Goal: Find contact information: Find contact information

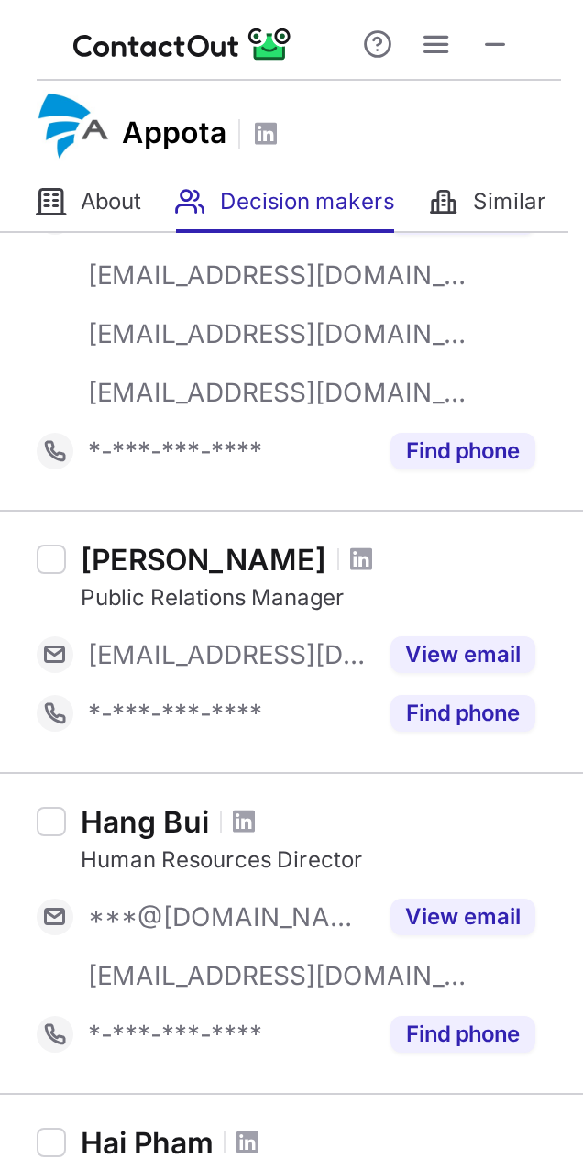
scroll to position [515, 0]
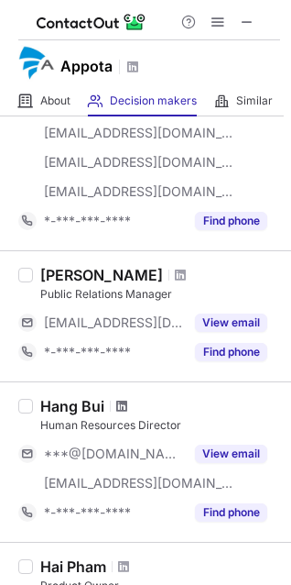
click at [126, 406] on span at bounding box center [121, 406] width 11 height 15
click at [247, 27] on span at bounding box center [247, 22] width 15 height 15
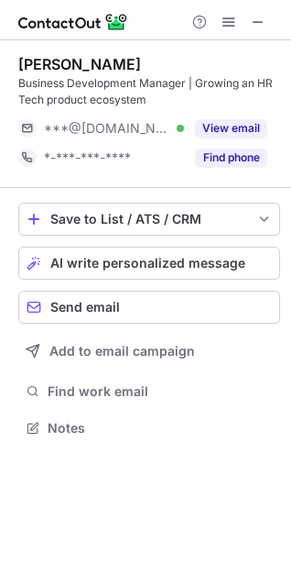
scroll to position [415, 291]
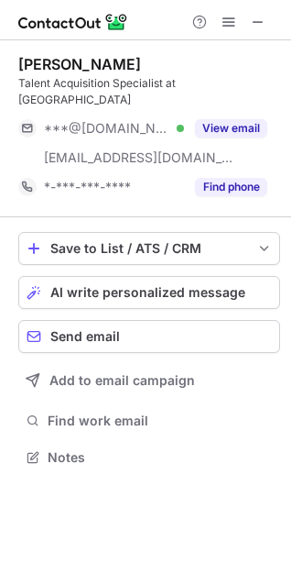
scroll to position [428, 291]
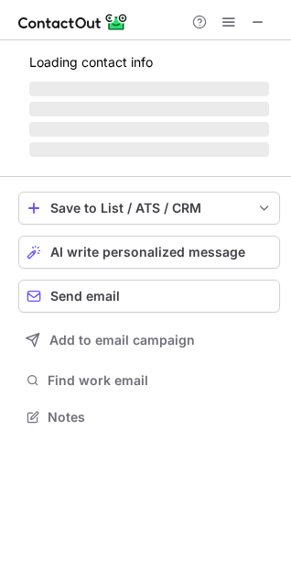
scroll to position [445, 291]
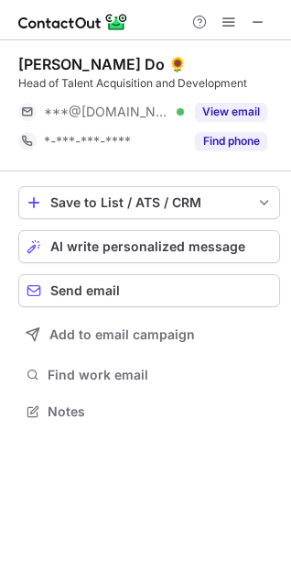
scroll to position [399, 291]
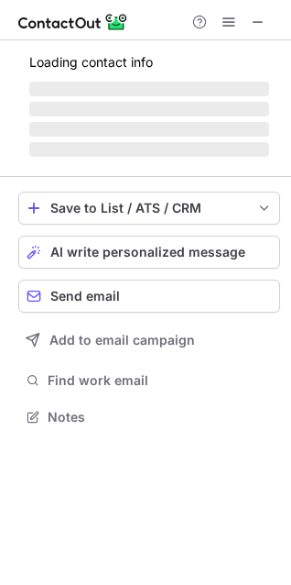
scroll to position [399, 291]
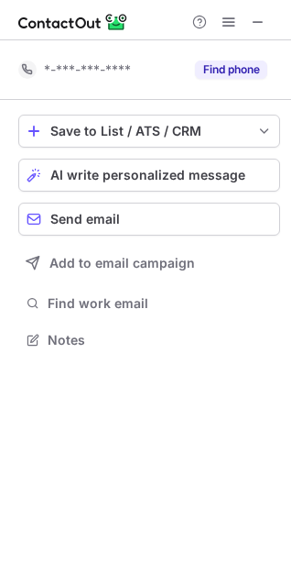
scroll to position [327, 291]
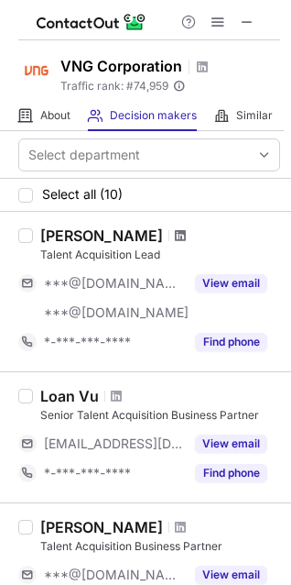
click at [175, 236] on span at bounding box center [180, 235] width 11 height 15
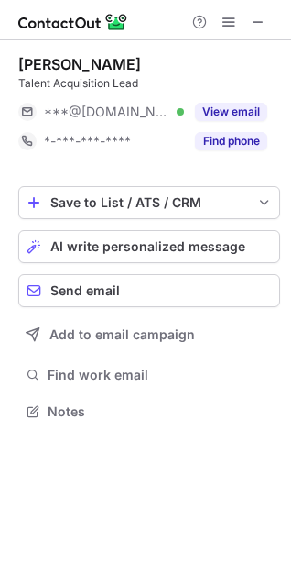
scroll to position [399, 291]
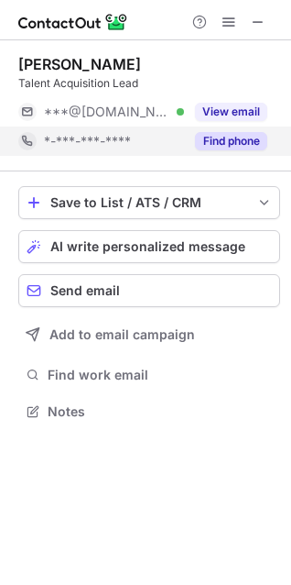
click at [235, 140] on button "Find phone" at bounding box center [231, 141] width 72 height 18
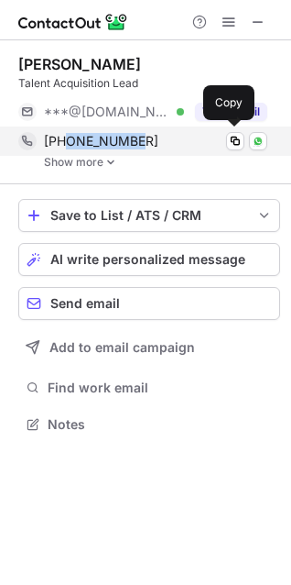
drag, startPoint x: 138, startPoint y: 138, endPoint x: 72, endPoint y: 144, distance: 66.2
click at [72, 144] on div "[PHONE_NUMBER]" at bounding box center [156, 141] width 224 height 16
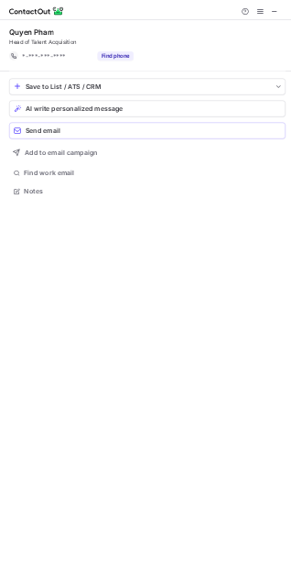
scroll to position [369, 291]
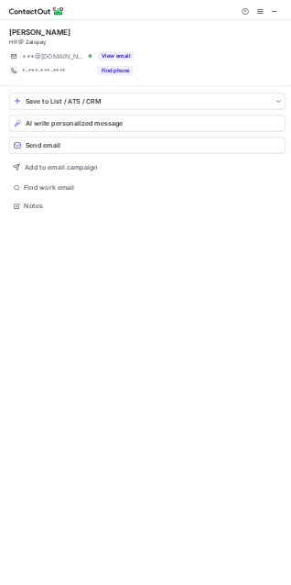
scroll to position [399, 291]
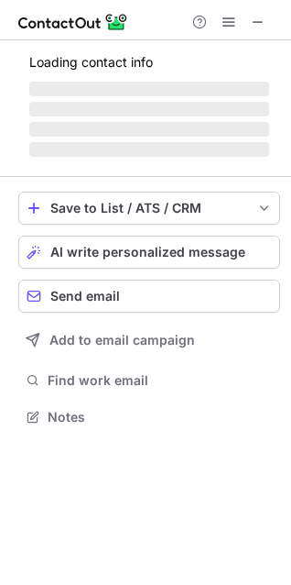
scroll to position [428, 291]
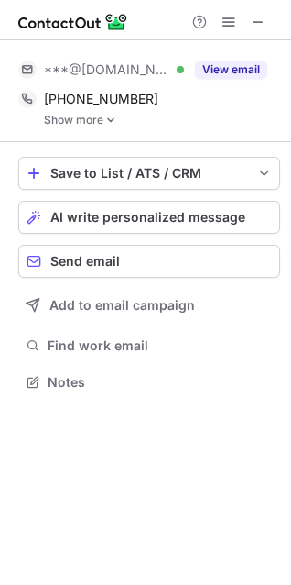
scroll to position [369, 291]
